Goal: Transaction & Acquisition: Purchase product/service

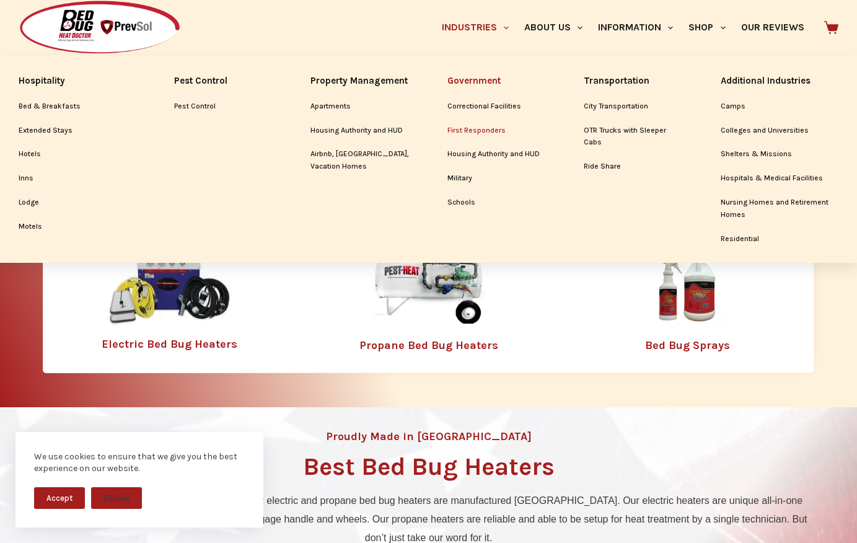
scroll to position [322, 0]
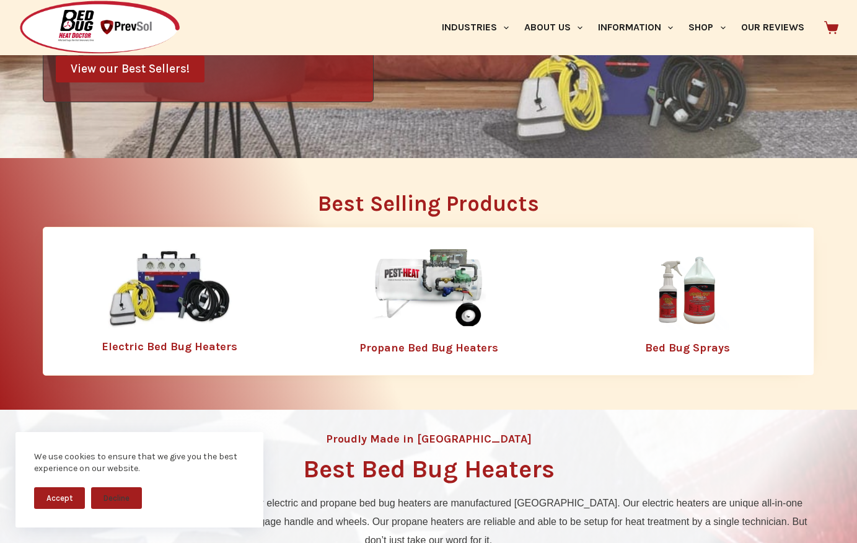
click at [197, 354] on div "Electric Bed Bug Heaters" at bounding box center [169, 301] width 253 height 117
click at [182, 340] on link "Electric Bed Bug Heaters" at bounding box center [170, 347] width 136 height 14
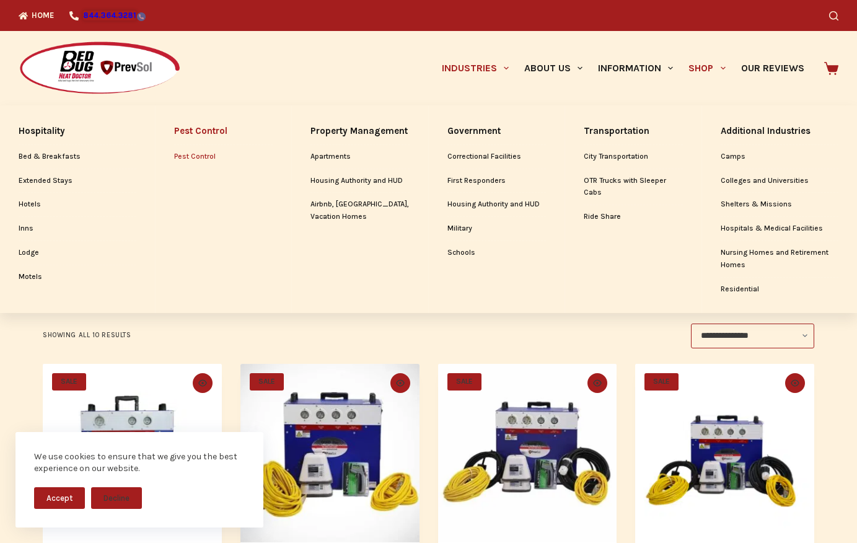
click at [190, 159] on link "Pest Control" at bounding box center [223, 157] width 99 height 24
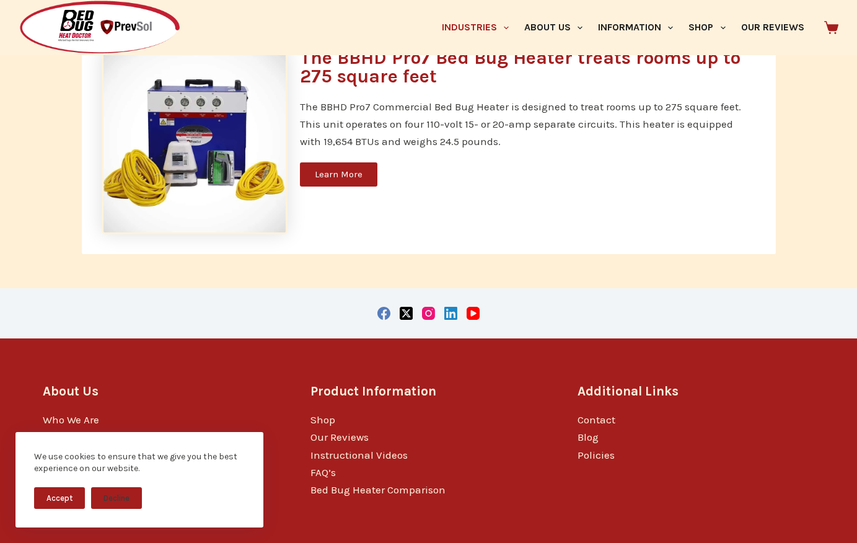
scroll to position [3681, 0]
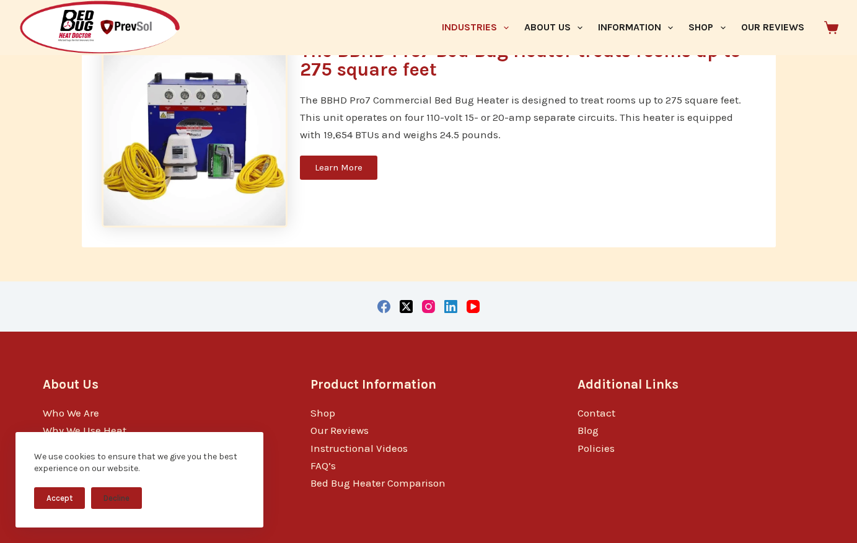
click at [336, 163] on span "Learn More" at bounding box center [339, 167] width 48 height 9
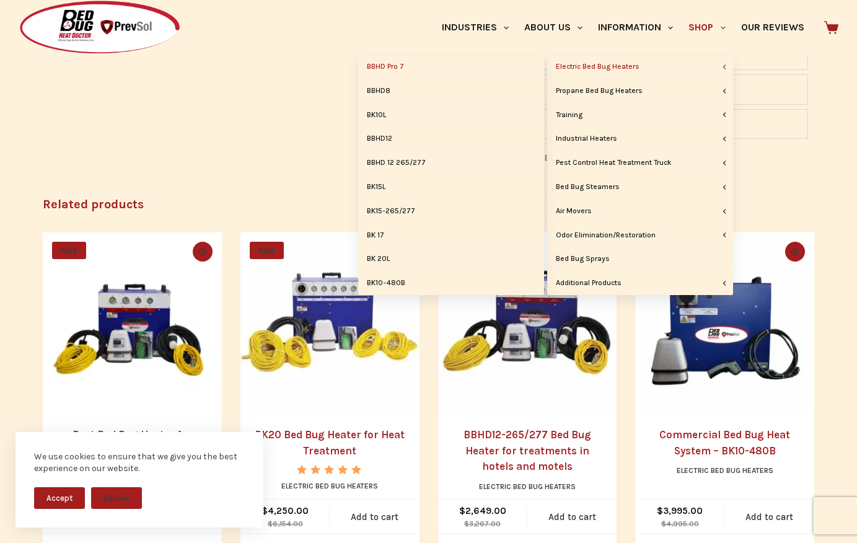
scroll to position [1027, 0]
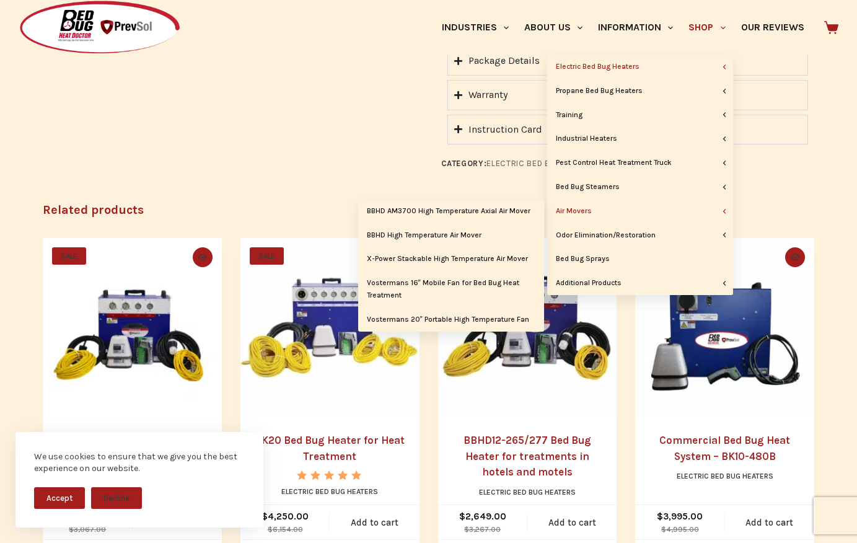
click at [577, 210] on link "Air Movers" at bounding box center [640, 212] width 186 height 24
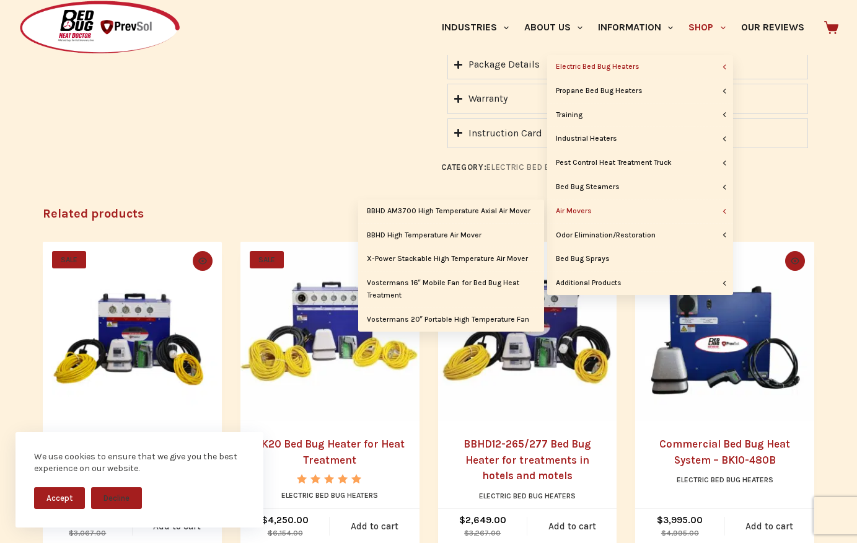
scroll to position [1021, 0]
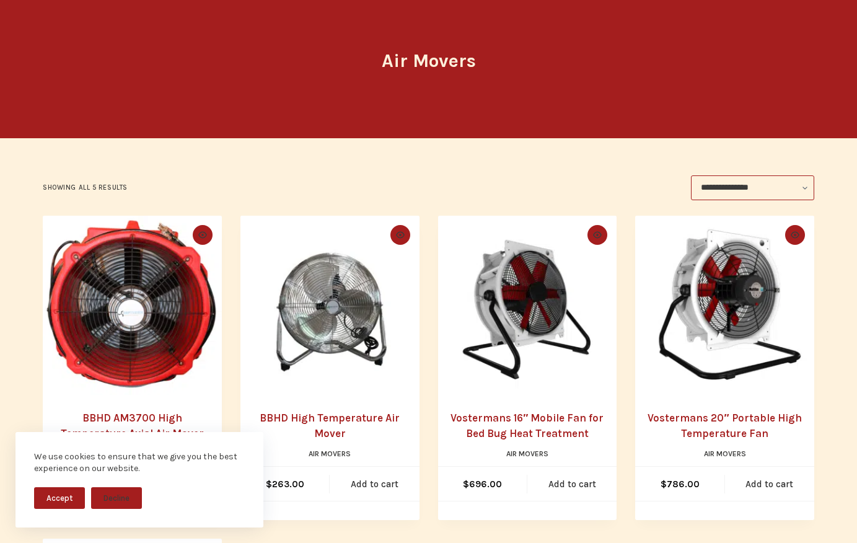
scroll to position [107, 0]
